Goal: Task Accomplishment & Management: Manage account settings

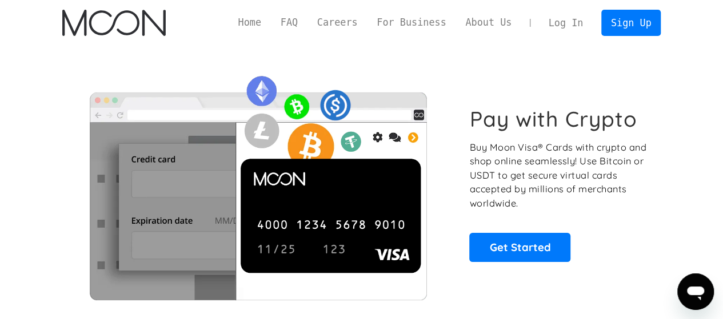
click at [575, 30] on link "Log In" at bounding box center [566, 22] width 54 height 25
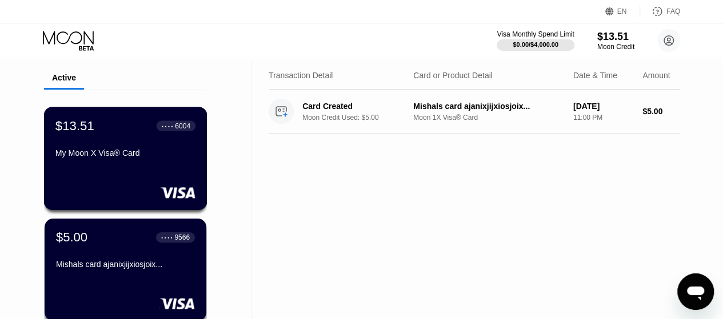
scroll to position [40, 0]
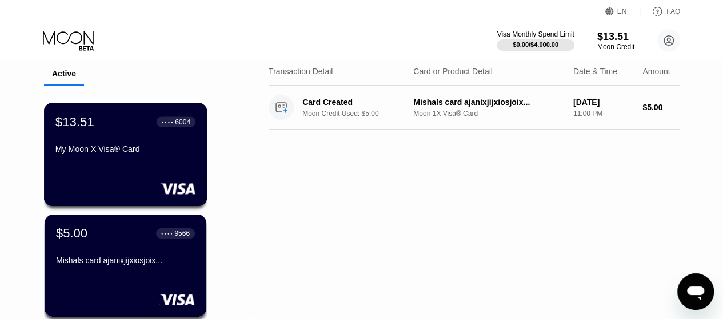
click at [133, 182] on div "$13.51 ● ● ● ● 6004 My Moon X Visa® Card" at bounding box center [125, 154] width 163 height 103
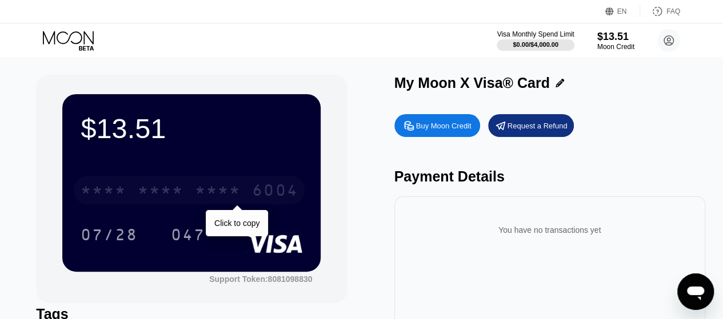
click at [264, 185] on div "6004" at bounding box center [275, 192] width 46 height 18
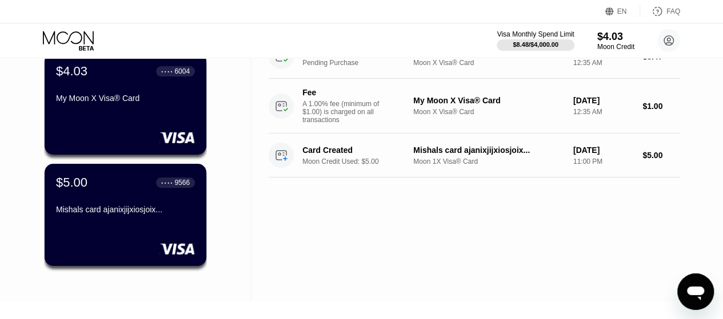
scroll to position [100, 0]
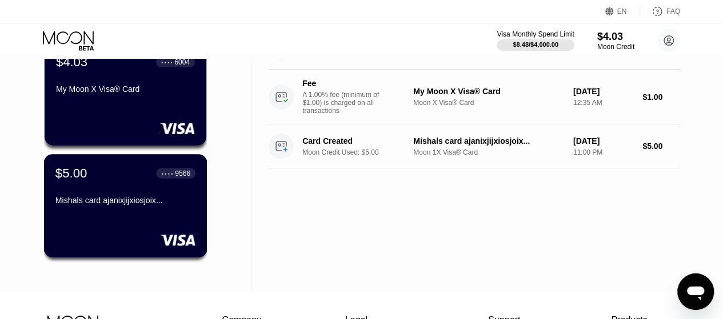
click at [153, 194] on div "$5.00 ● ● ● ● 9566 Mishals card ajanixjijxiosjoix..." at bounding box center [125, 188] width 140 height 44
